Goal: Ask a question

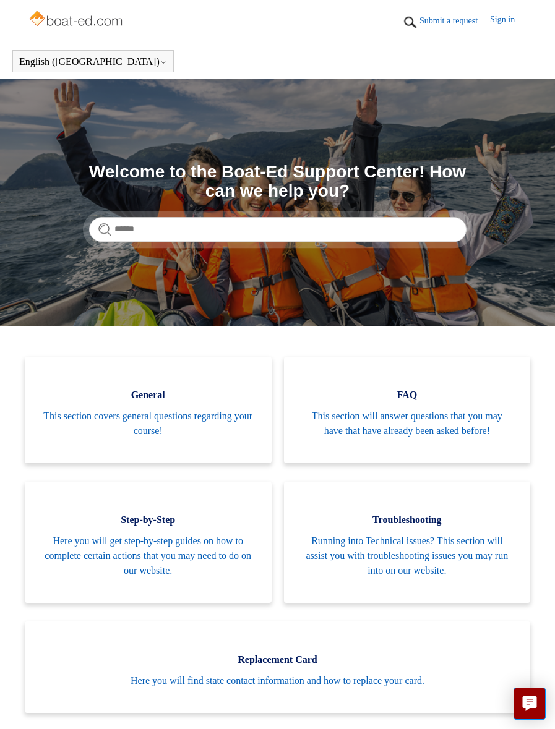
click at [424, 400] on span "FAQ" at bounding box center [407, 395] width 210 height 15
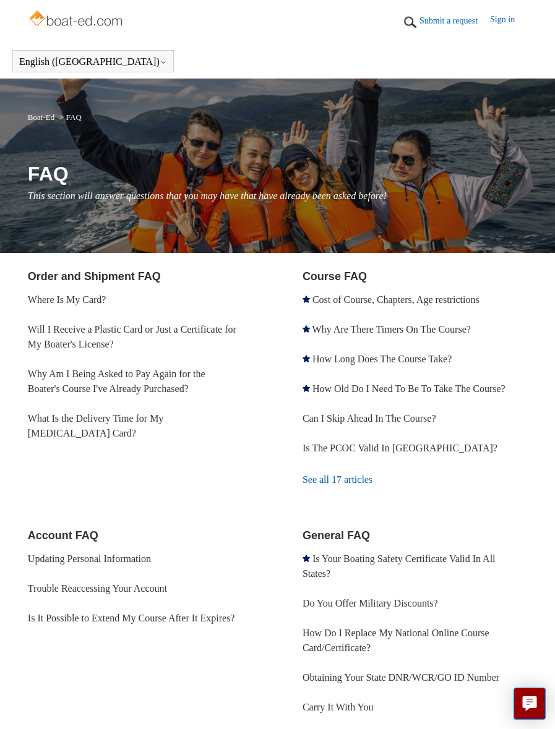
click at [438, 358] on link "How Long Does The Course Take?" at bounding box center [381, 359] width 139 height 11
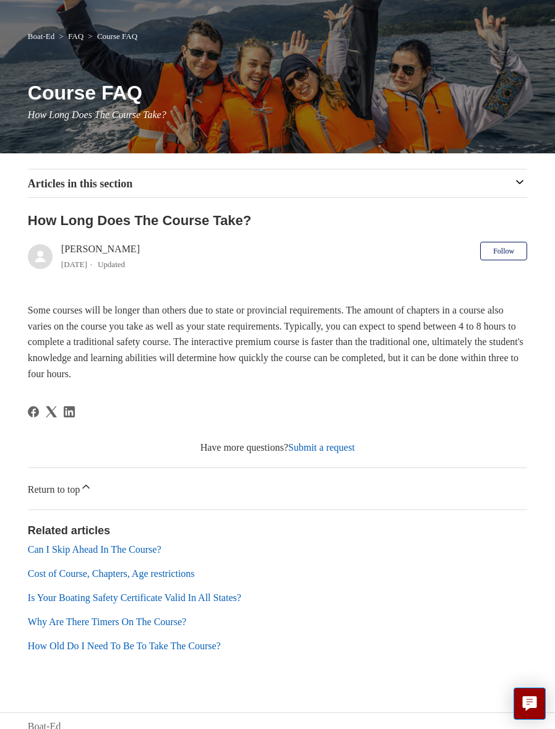
scroll to position [83, 0]
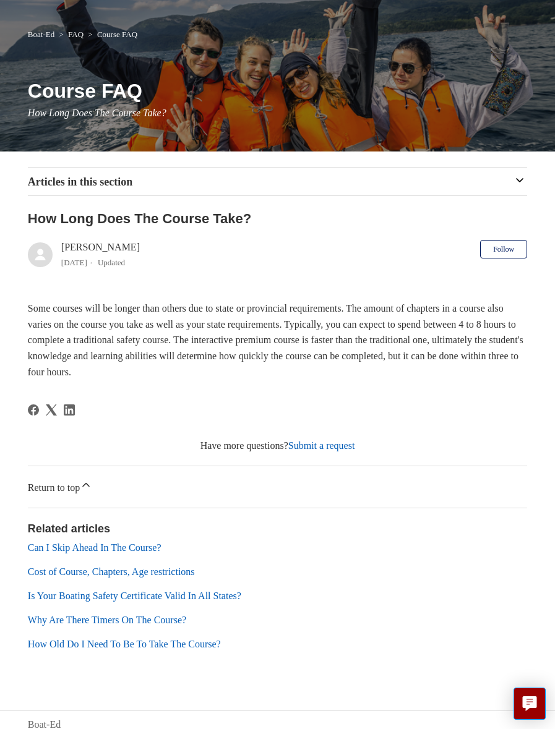
click at [341, 445] on link "Submit a request" at bounding box center [321, 445] width 67 height 11
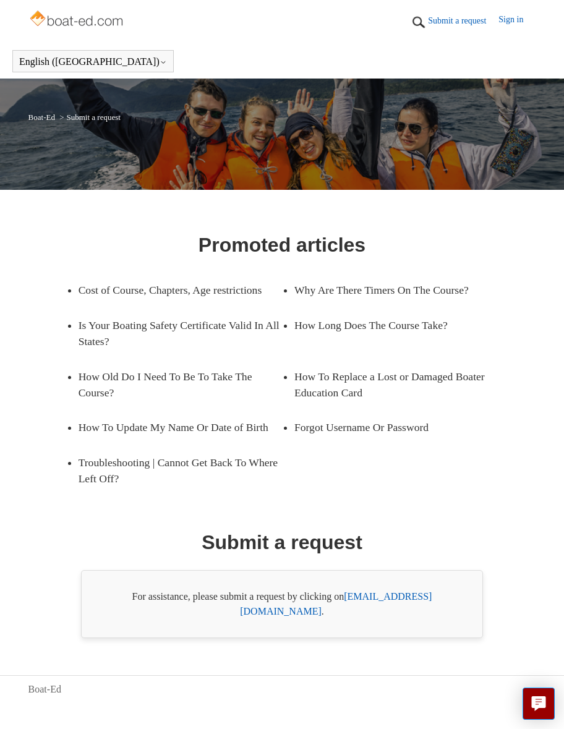
click at [425, 615] on link "[EMAIL_ADDRESS][DOMAIN_NAME]" at bounding box center [336, 603] width 192 height 25
click at [448, 19] on link "Submit a request" at bounding box center [463, 20] width 71 height 13
click at [390, 607] on link "[EMAIL_ADDRESS][DOMAIN_NAME]" at bounding box center [336, 603] width 192 height 25
